Goal: Task Accomplishment & Management: Complete application form

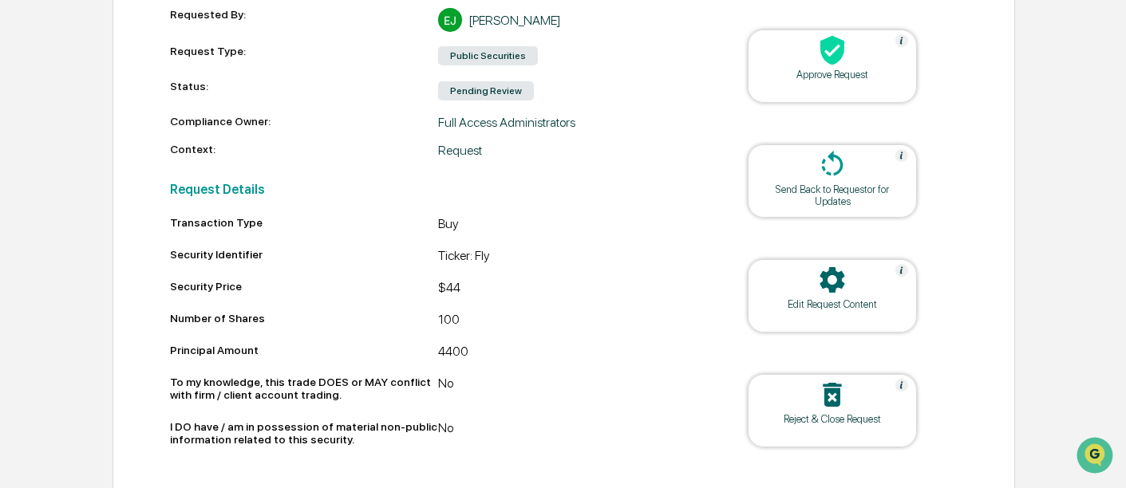
scroll to position [177, 0]
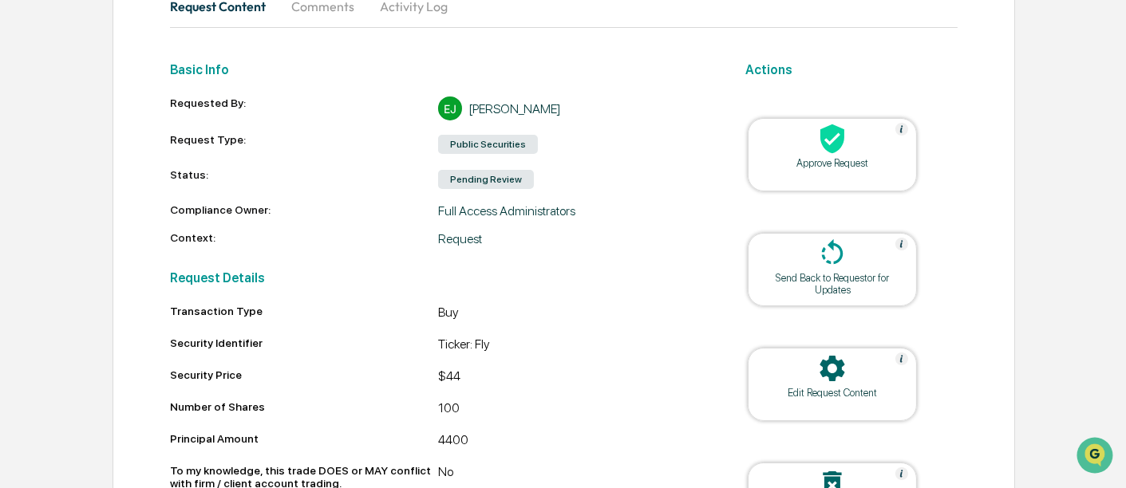
click at [841, 146] on icon at bounding box center [832, 139] width 24 height 30
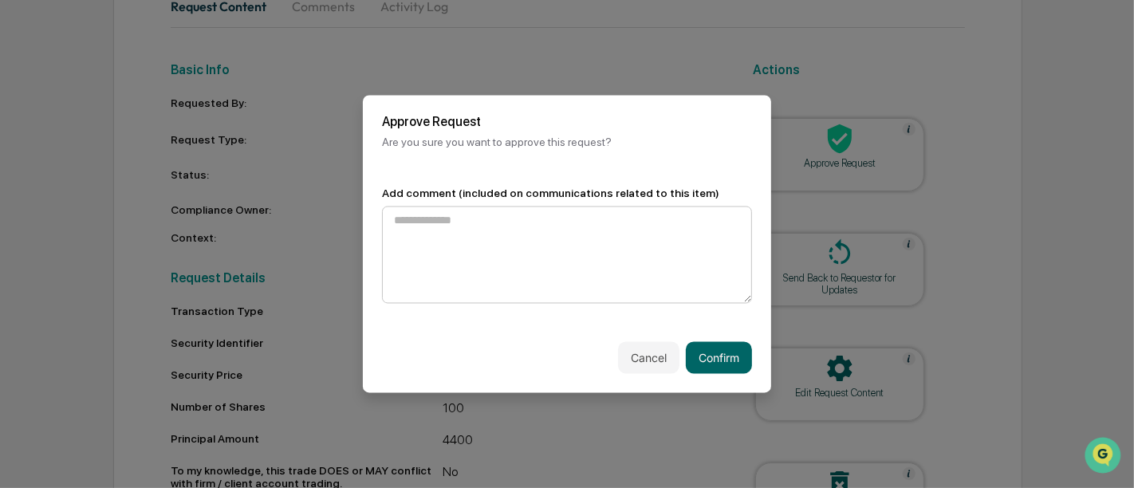
click at [540, 235] on textarea at bounding box center [567, 255] width 370 height 97
type textarea "**********"
click at [732, 359] on button "Confirm" at bounding box center [719, 357] width 66 height 32
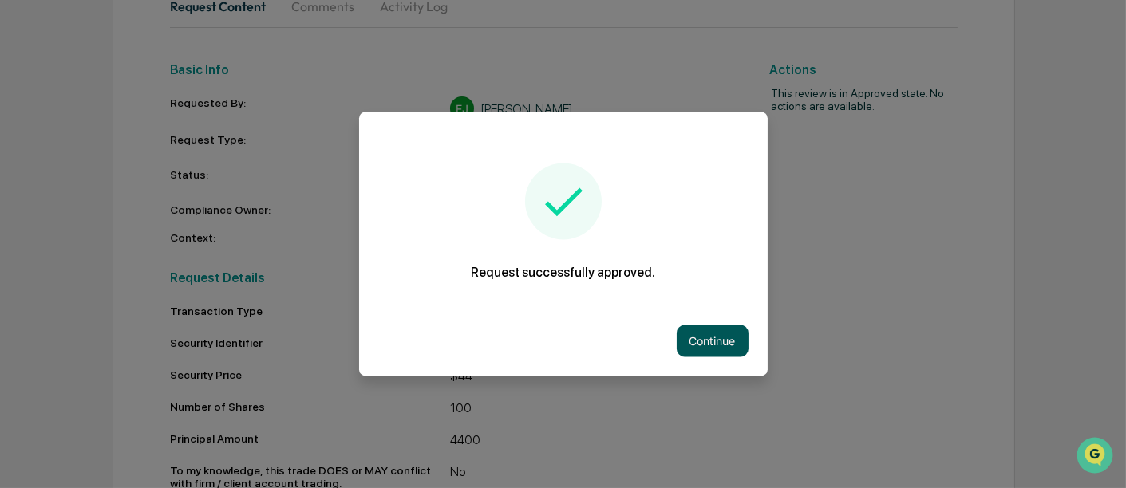
click at [690, 344] on button "Continue" at bounding box center [713, 342] width 72 height 32
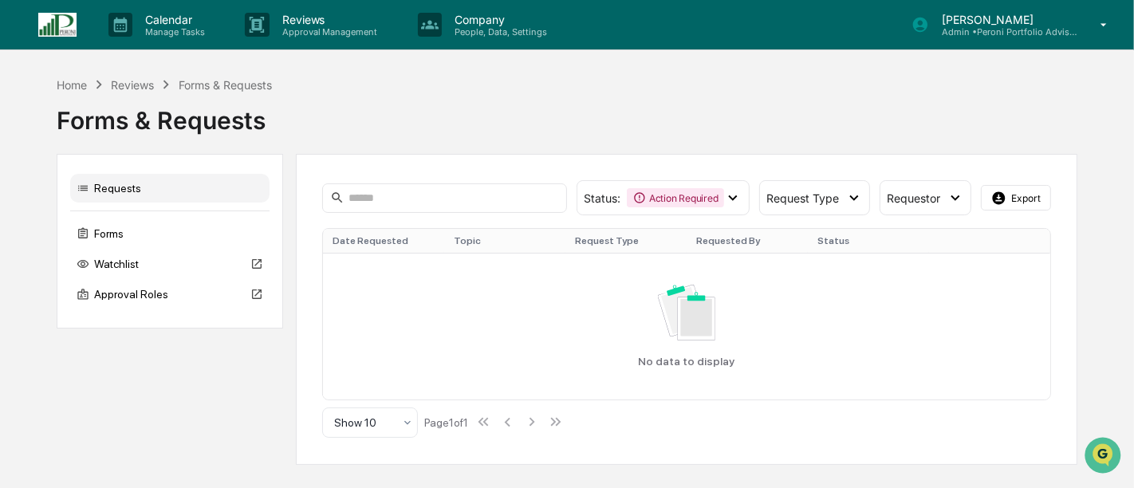
click at [562, 109] on div "Forms & Requests" at bounding box center [567, 113] width 1021 height 41
